Goal: Complete application form

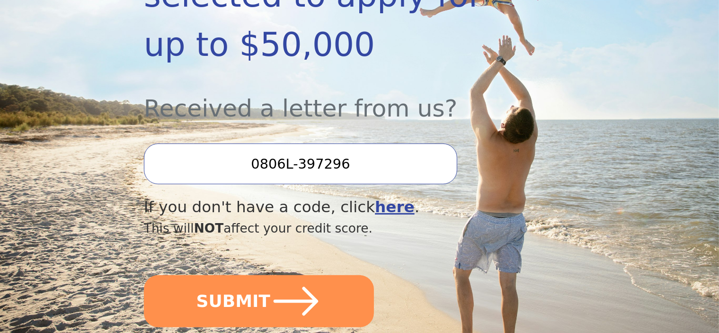
scroll to position [284, 0]
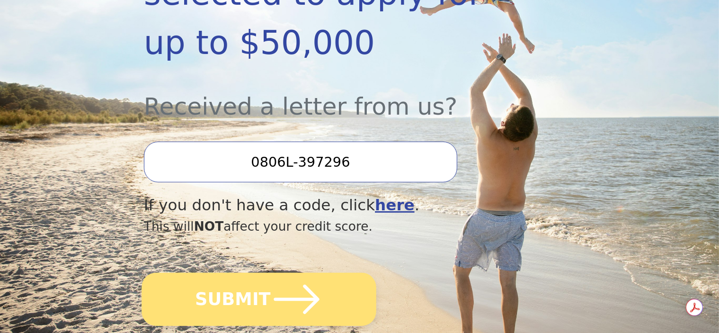
click at [270, 276] on icon "submit" at bounding box center [296, 299] width 52 height 52
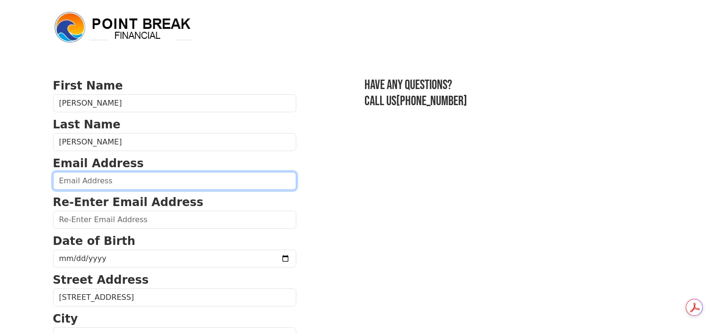
click at [174, 180] on input "email" at bounding box center [174, 181] width 243 height 18
type input "cgshubert@gmail.com"
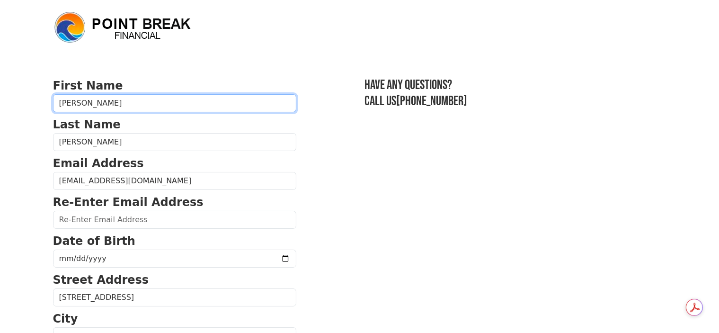
type input "Greg"
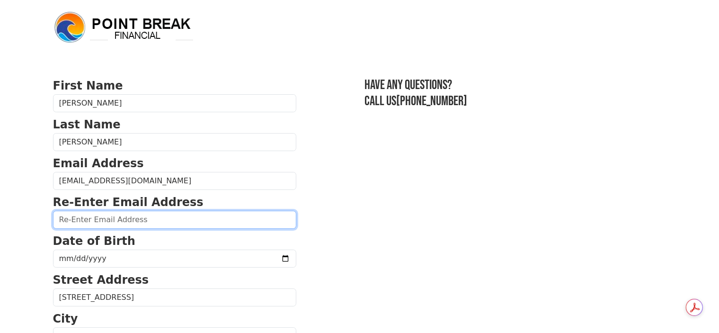
type input "cgshubert@gmail.com"
type input "5620 CHERRY HEIGHTS RD"
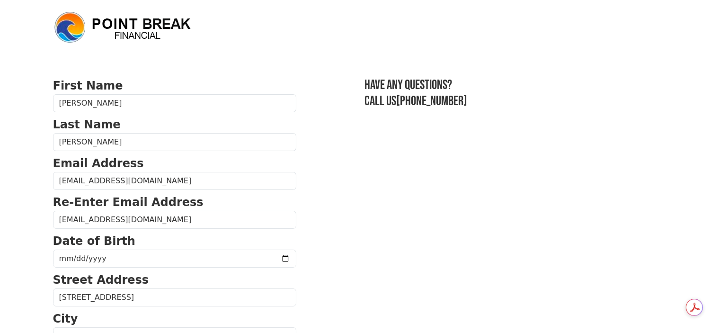
type input "97058"
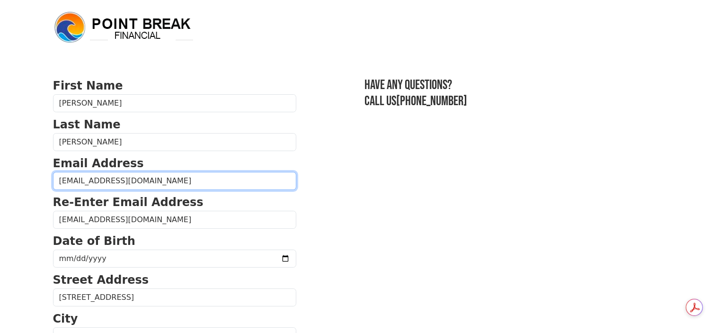
type input "(541) 980-2466"
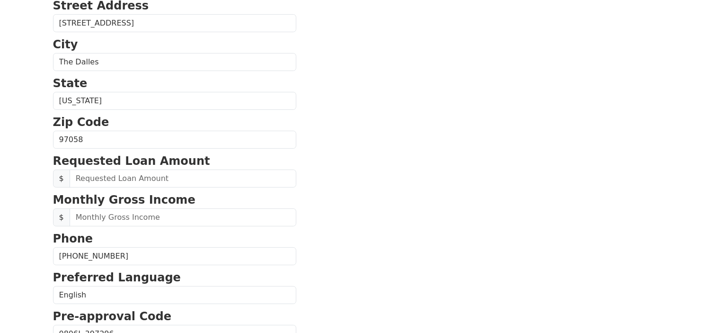
scroll to position [125, 0]
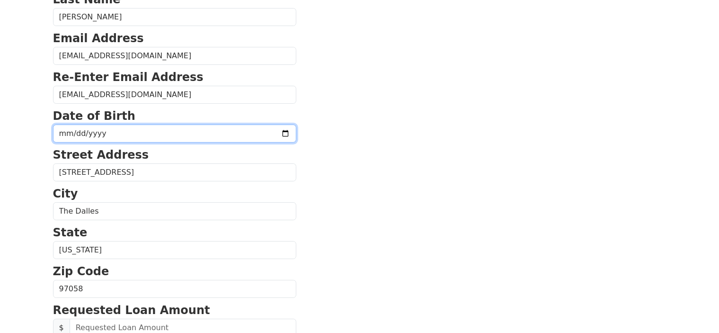
click at [133, 129] on input "date" at bounding box center [174, 133] width 243 height 18
type input "1970-06-14"
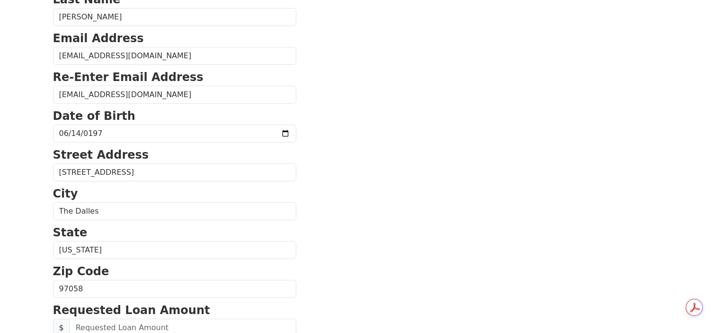
click at [288, 212] on section "First Name Greg Last Name Shubert Email Address cgshubert@gmail.com Re-Enter Em…" at bounding box center [359, 289] width 613 height 675
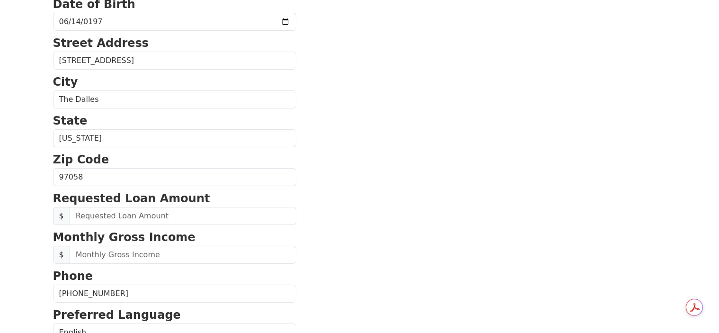
scroll to position [267, 0]
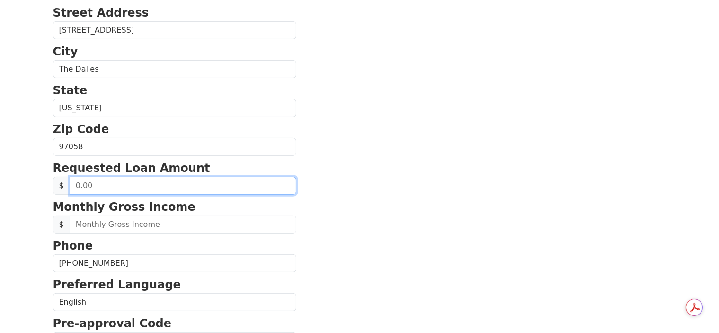
click at [102, 186] on input "text" at bounding box center [183, 186] width 227 height 18
click at [92, 179] on input "text" at bounding box center [183, 186] width 227 height 18
type input "50,000.00"
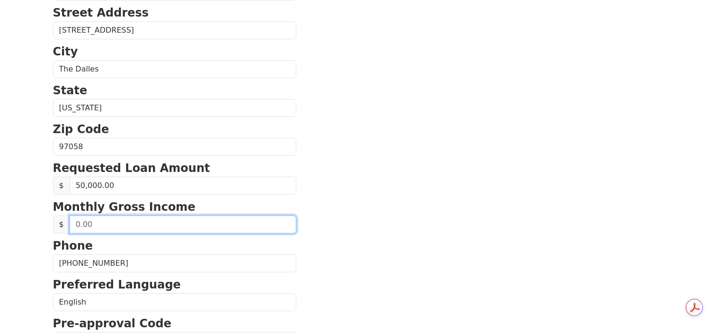
click at [108, 224] on input "text" at bounding box center [183, 224] width 227 height 18
type input "18,750.00"
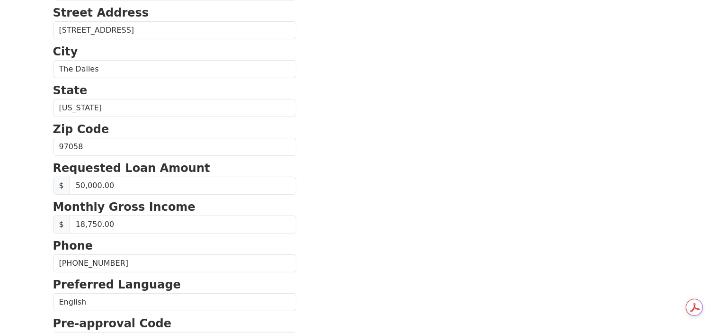
click at [369, 236] on section "First Name Greg Last Name Shubert Email Address cgshubert@gmail.com Re-Enter Em…" at bounding box center [359, 147] width 613 height 675
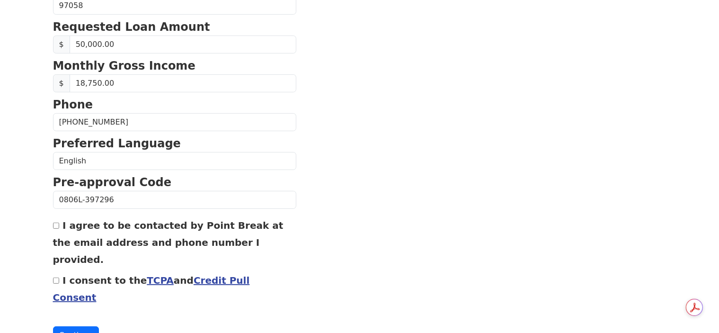
scroll to position [409, 0]
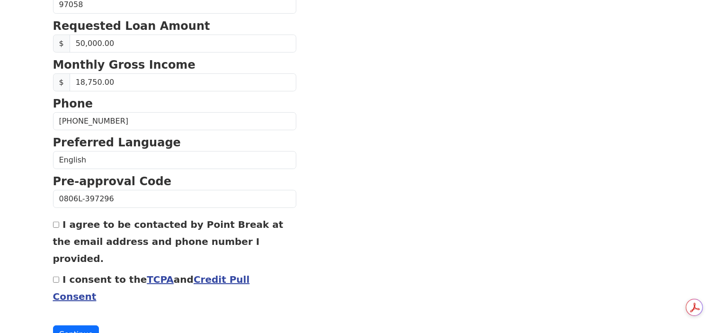
click at [55, 222] on input "I agree to be contacted by Point Break at the email address and phone number I …" at bounding box center [56, 225] width 6 height 6
checkbox input "true"
click at [55, 276] on input "I consent to the TCPA and Credit Pull Consent" at bounding box center [56, 279] width 6 height 6
checkbox input "true"
click at [78, 325] on button "Continue" at bounding box center [76, 334] width 46 height 18
